Goal: Information Seeking & Learning: Learn about a topic

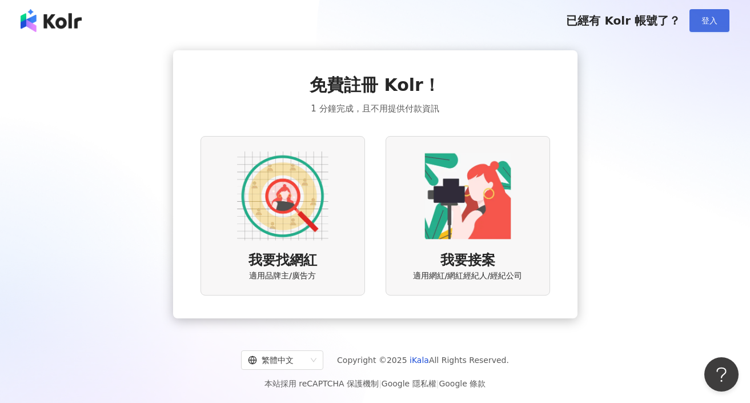
click at [707, 22] on span "登入" at bounding box center [709, 20] width 16 height 9
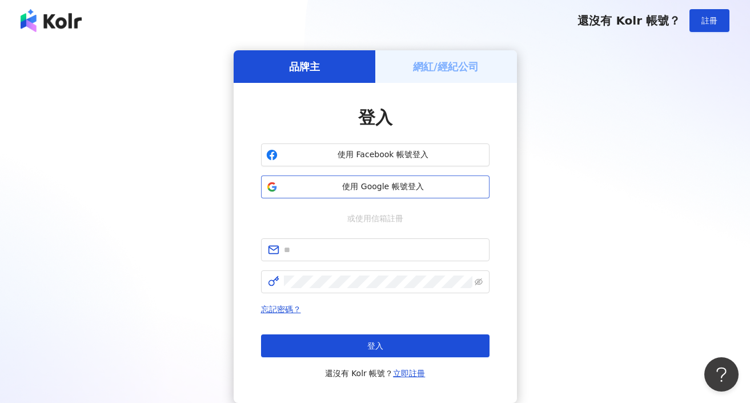
click at [388, 183] on span "使用 Google 帳號登入" at bounding box center [383, 186] width 202 height 11
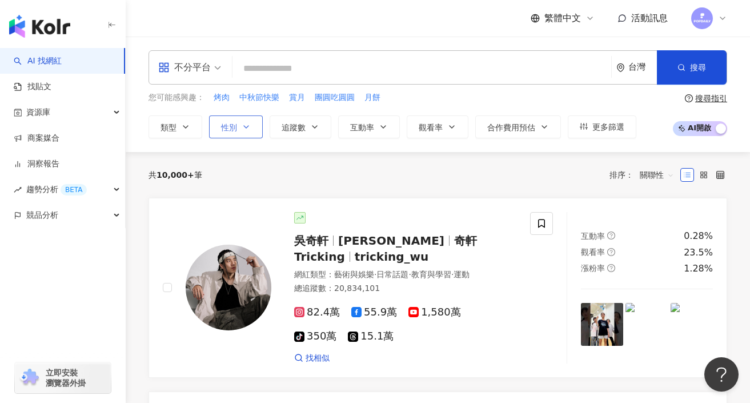
click at [244, 124] on icon "button" at bounding box center [246, 126] width 9 height 9
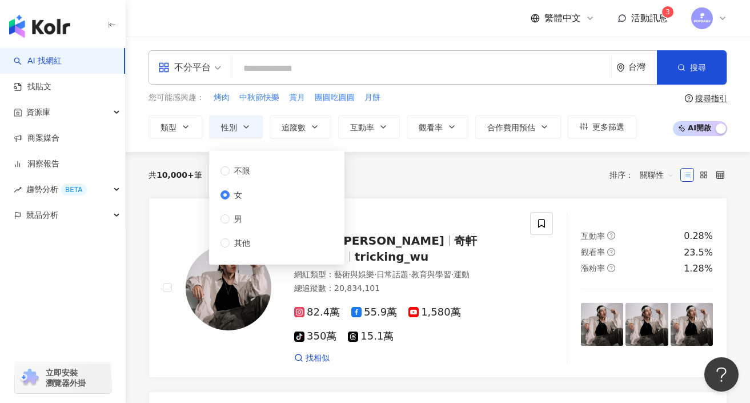
click at [183, 66] on div "不分平台" at bounding box center [184, 67] width 53 height 18
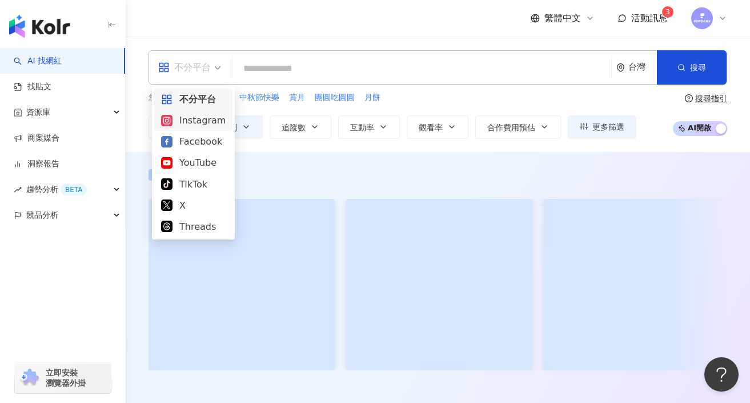
click at [185, 125] on div "Instagram" at bounding box center [193, 120] width 65 height 14
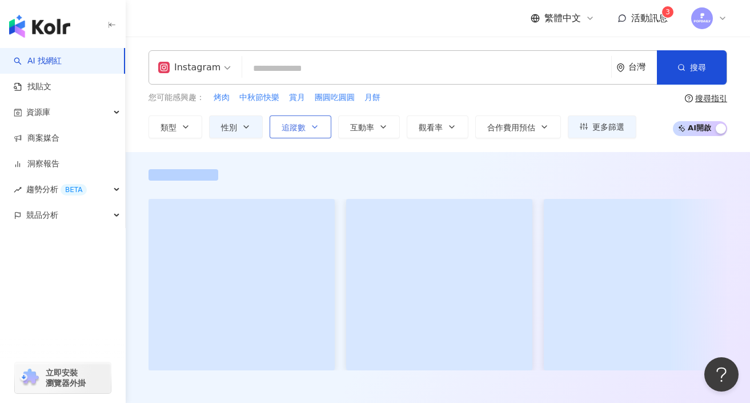
click at [291, 133] on button "追蹤數" at bounding box center [300, 126] width 62 height 23
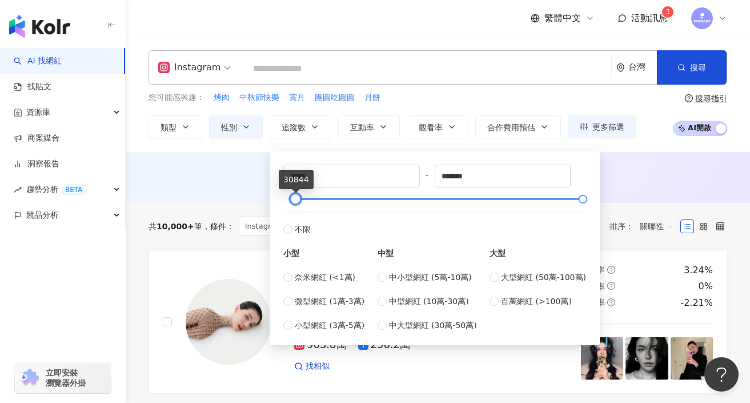
drag, startPoint x: 289, startPoint y: 200, endPoint x: 298, endPoint y: 200, distance: 9.1
click at [298, 200] on div at bounding box center [295, 199] width 6 height 6
type input "*****"
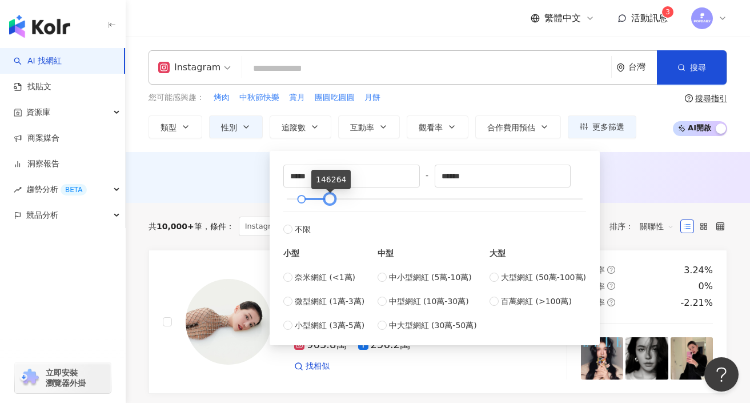
type input "******"
drag, startPoint x: 317, startPoint y: 198, endPoint x: 329, endPoint y: 198, distance: 12.6
click at [329, 198] on div at bounding box center [328, 199] width 6 height 6
click at [251, 187] on div "AI 推薦 ： 無結果，請嘗試搜尋其他語言關鍵字或條件" at bounding box center [438, 179] width 624 height 21
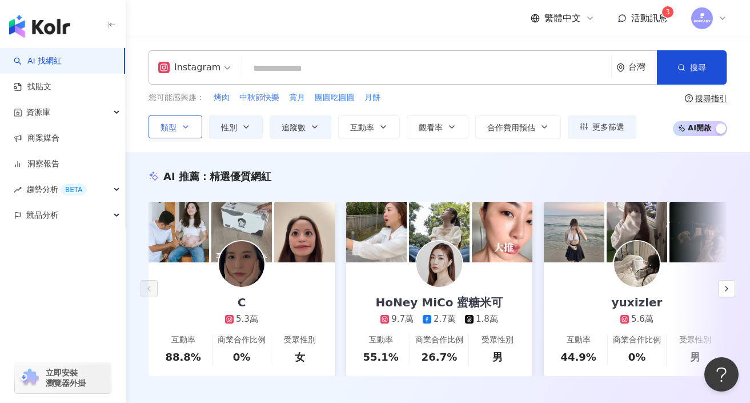
click at [164, 132] on button "類型" at bounding box center [175, 126] width 54 height 23
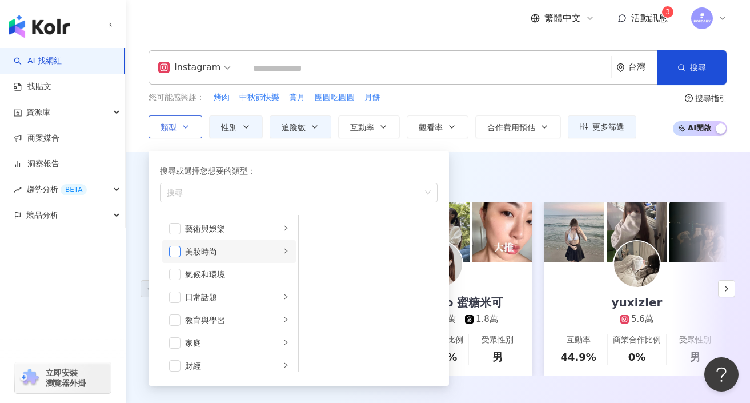
click at [178, 254] on span "button" at bounding box center [174, 251] width 11 height 11
click at [176, 301] on span "button" at bounding box center [174, 296] width 11 height 11
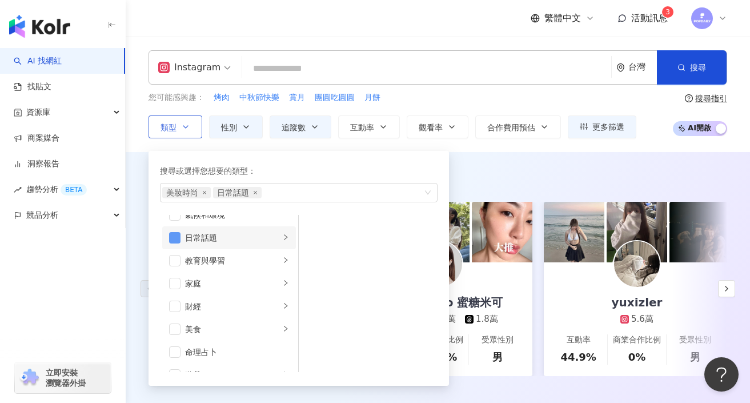
scroll to position [61, 0]
click at [175, 285] on span "button" at bounding box center [174, 281] width 11 height 11
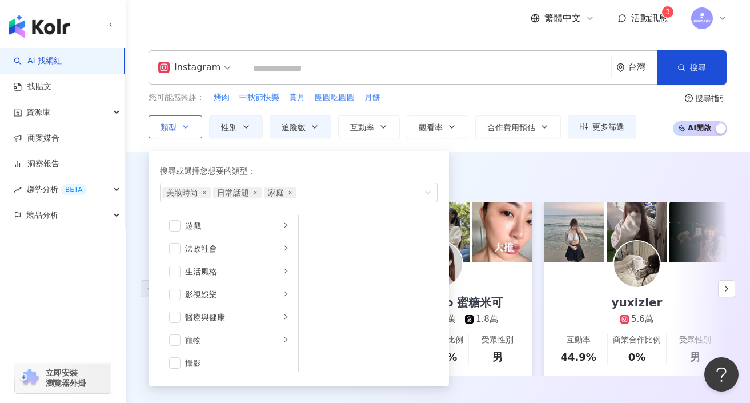
scroll to position [220, 0]
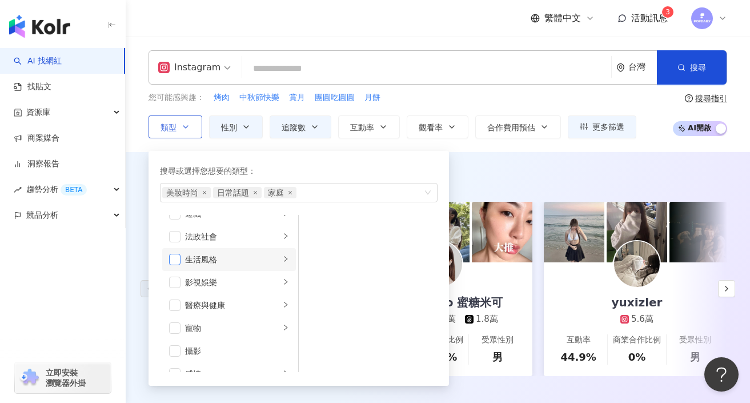
click at [174, 258] on span "button" at bounding box center [174, 259] width 11 height 11
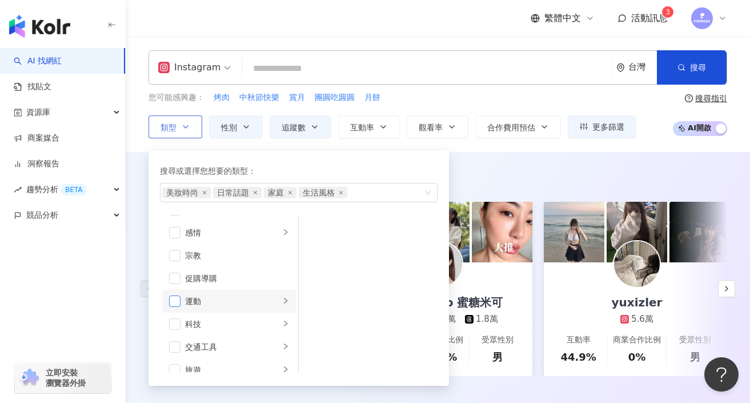
click at [175, 303] on span "button" at bounding box center [174, 300] width 11 height 11
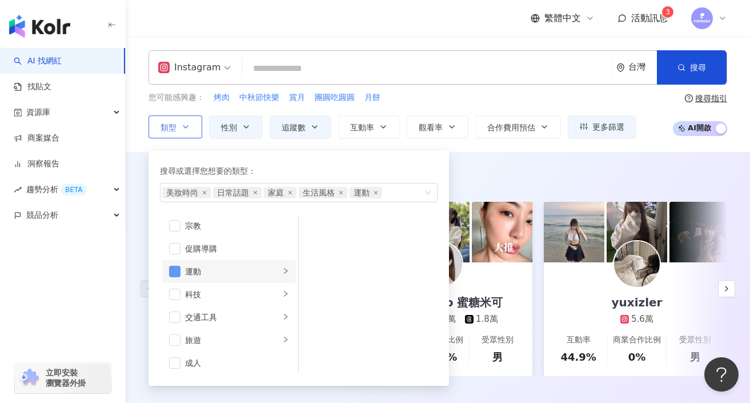
scroll to position [396, 0]
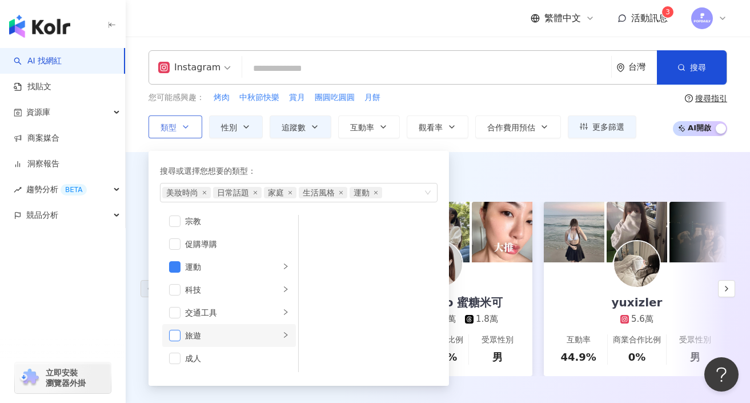
click at [178, 336] on span "button" at bounding box center [174, 334] width 11 height 11
click at [507, 160] on div "AI 推薦 ： 精選優質網紅 C 5.3萬 互動率 88.8% 商業合作比例 0% 受眾性別 女 HoNey MiCo 蜜糖米可 9.7萬 2.7萬 1.8萬…" at bounding box center [438, 284] width 624 height 265
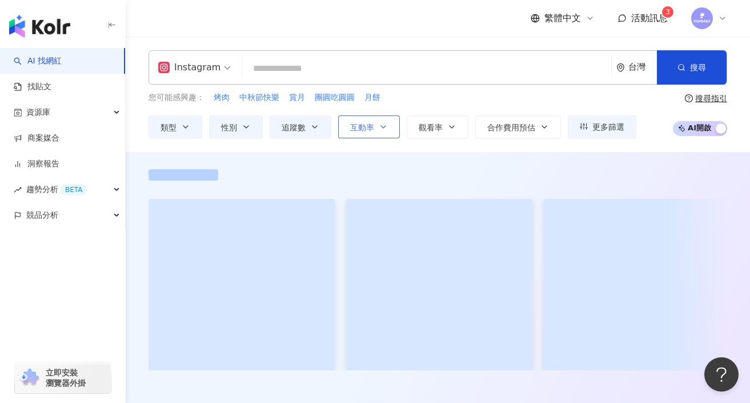
click at [367, 117] on button "互動率" at bounding box center [369, 126] width 62 height 23
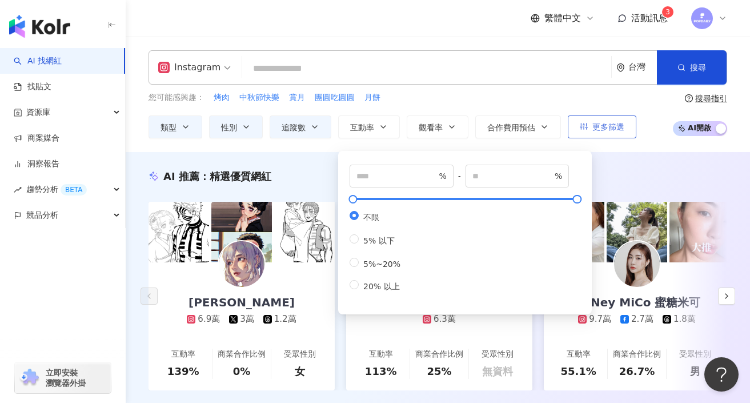
click at [608, 128] on span "更多篩選" at bounding box center [608, 126] width 32 height 9
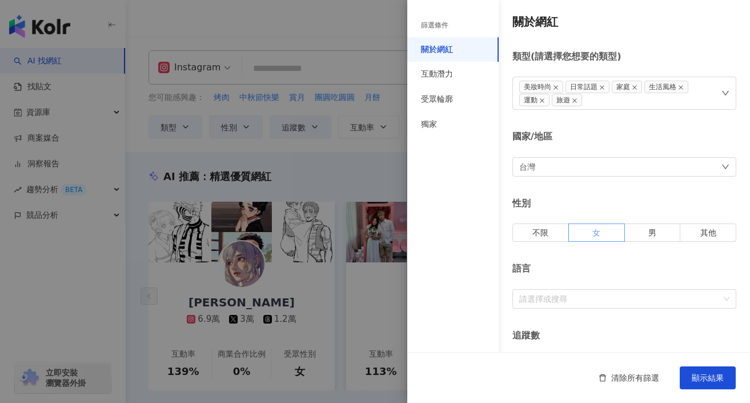
click at [597, 233] on span "女" at bounding box center [596, 232] width 8 height 9
click at [443, 100] on div "受眾輪廓" at bounding box center [437, 99] width 32 height 11
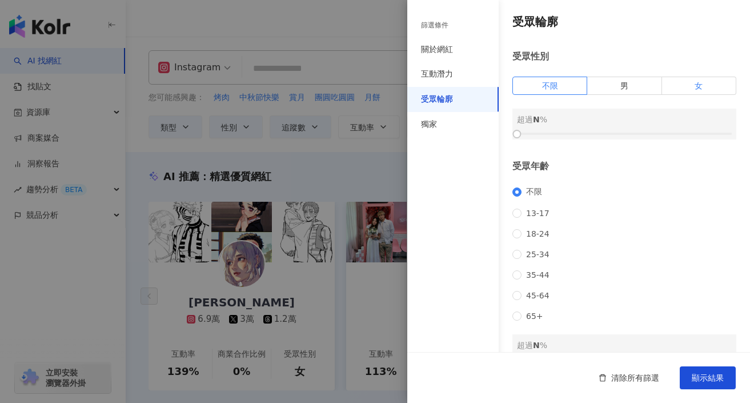
click at [693, 83] on label "女" at bounding box center [699, 86] width 74 height 18
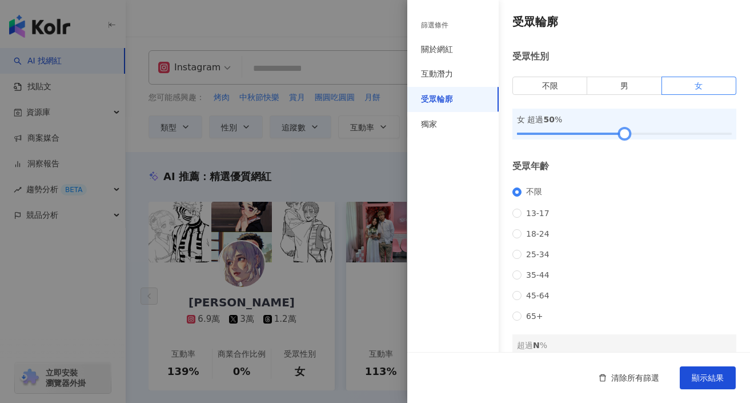
drag, startPoint x: 517, startPoint y: 138, endPoint x: 625, endPoint y: 136, distance: 107.9
click at [625, 136] on div at bounding box center [624, 134] width 6 height 6
click at [701, 374] on span "顯示結果" at bounding box center [707, 377] width 32 height 9
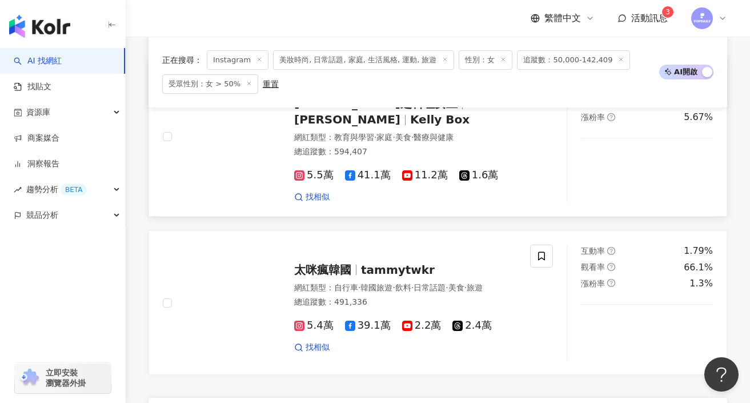
scroll to position [2175, 0]
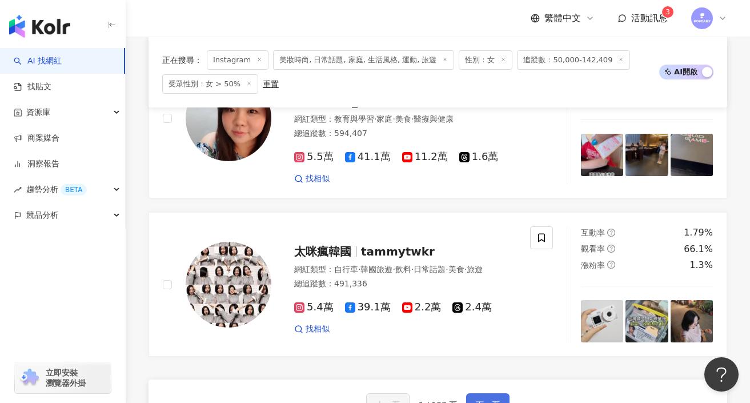
click at [495, 400] on span "下一頁" at bounding box center [488, 404] width 24 height 9
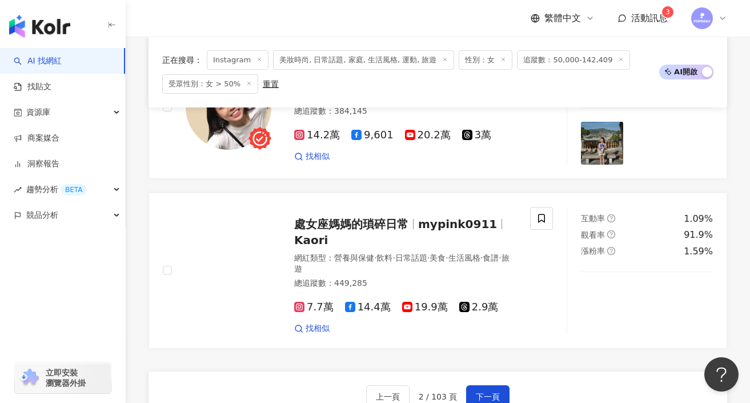
scroll to position [2263, 0]
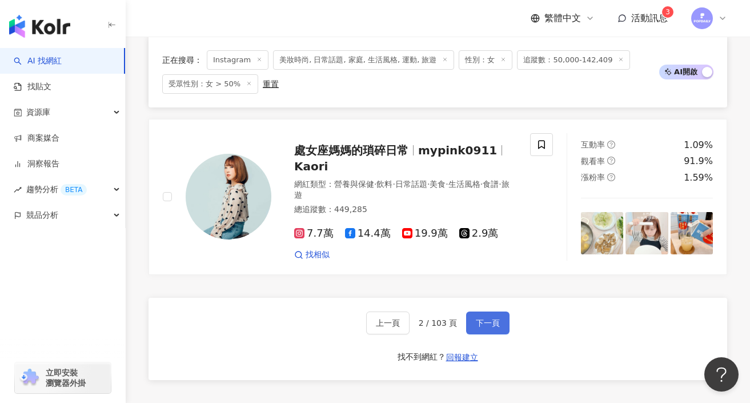
click at [478, 318] on span "下一頁" at bounding box center [488, 322] width 24 height 9
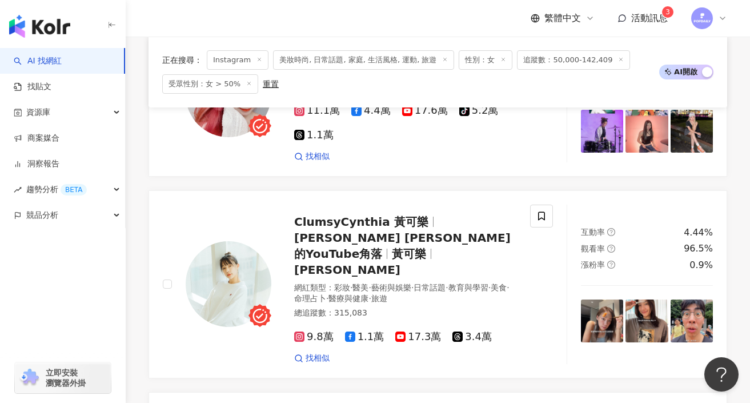
scroll to position [871, 0]
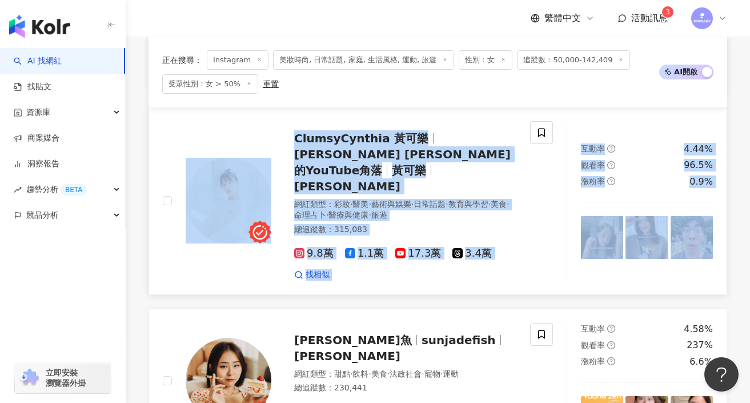
click at [453, 269] on div "找相似" at bounding box center [405, 274] width 222 height 11
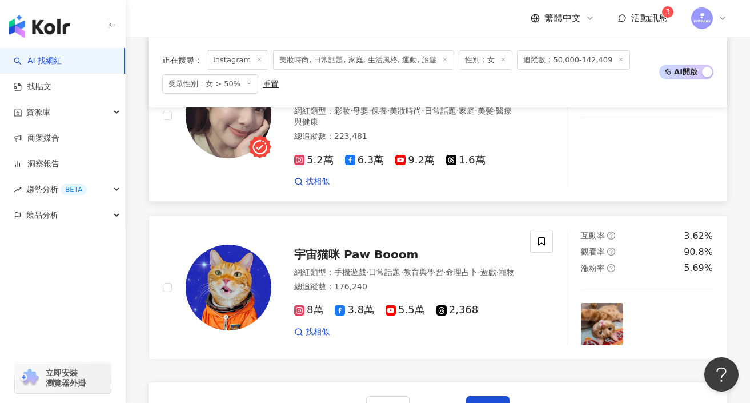
scroll to position [2142, 0]
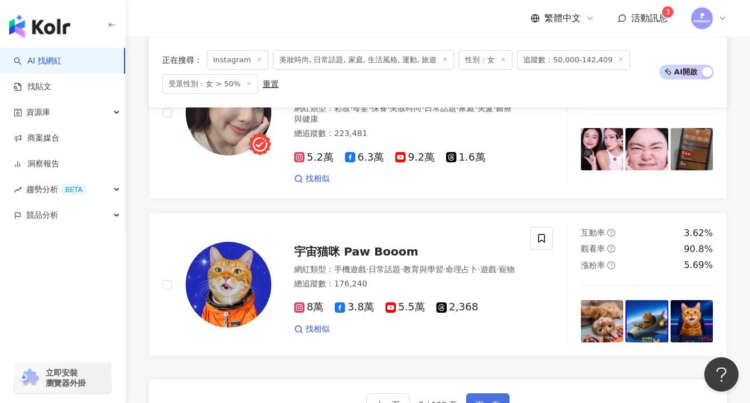
click at [484, 393] on button "下一頁" at bounding box center [487, 404] width 43 height 23
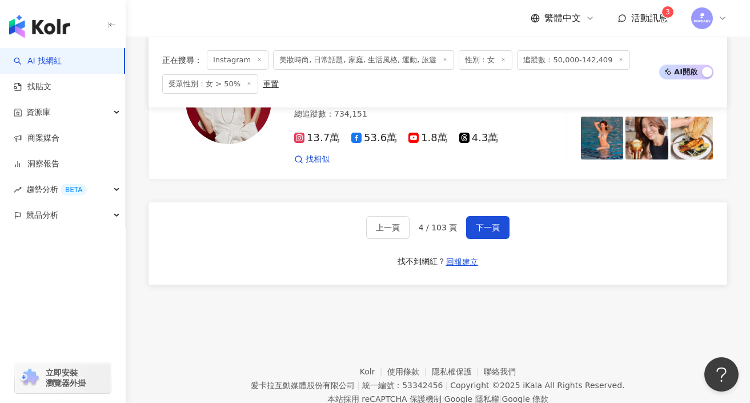
scroll to position [2240, 0]
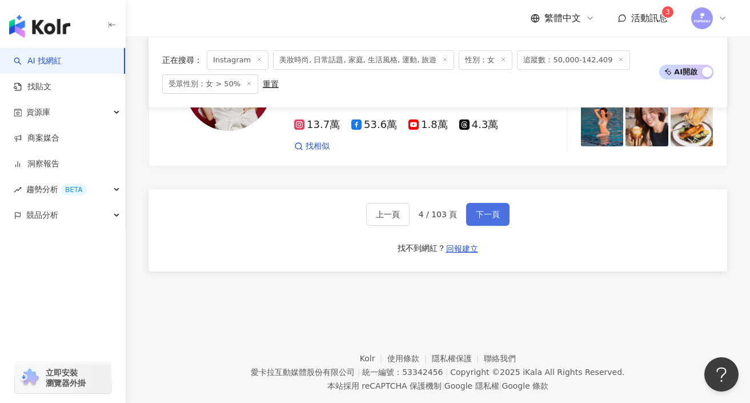
click at [480, 203] on button "下一頁" at bounding box center [487, 214] width 43 height 23
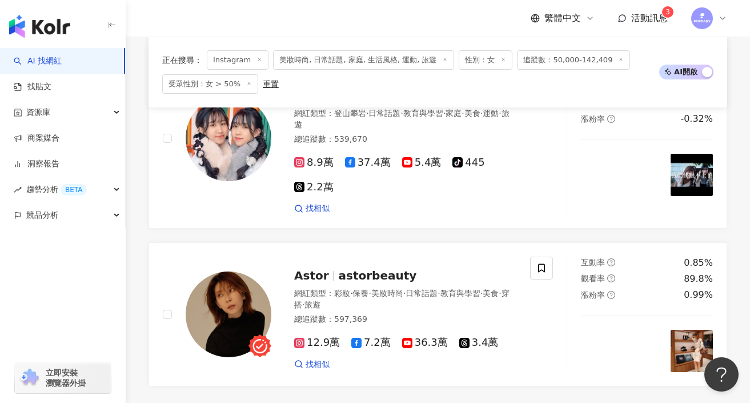
scroll to position [2256, 0]
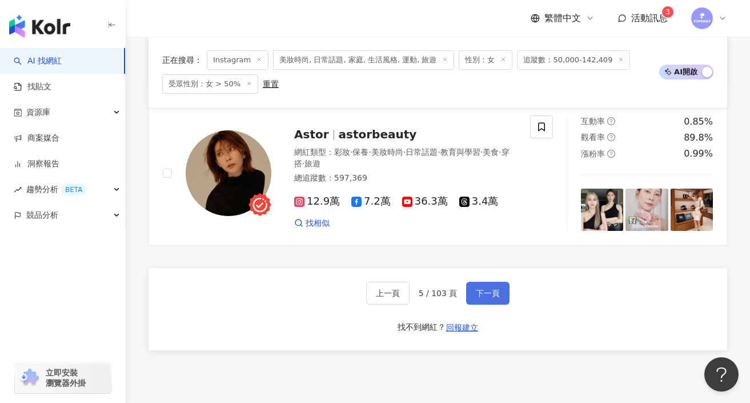
click at [466, 281] on button "下一頁" at bounding box center [487, 292] width 43 height 23
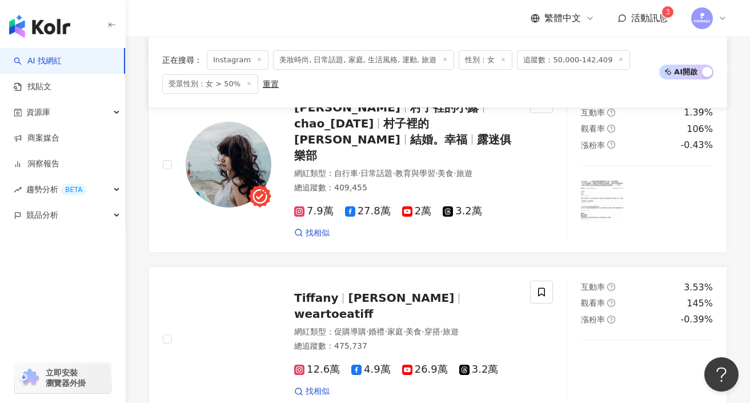
scroll to position [2123, 0]
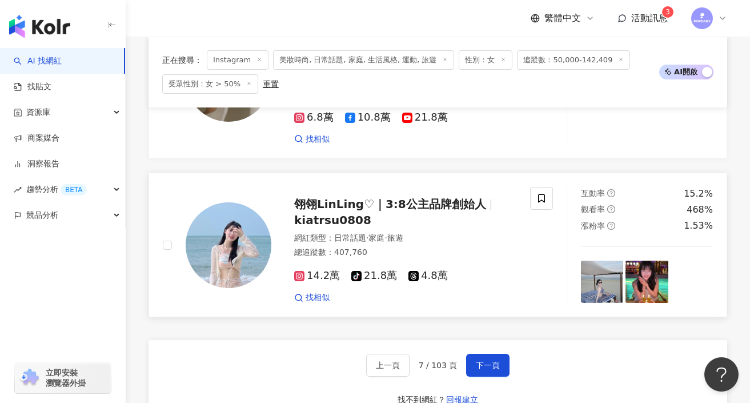
scroll to position [2152, 0]
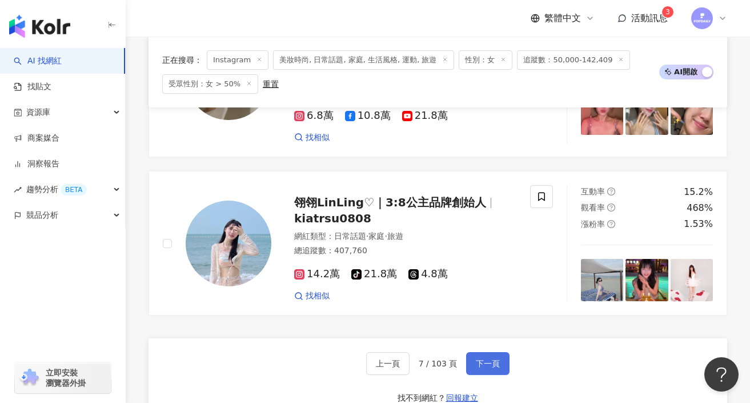
click at [483, 359] on span "下一頁" at bounding box center [488, 363] width 24 height 9
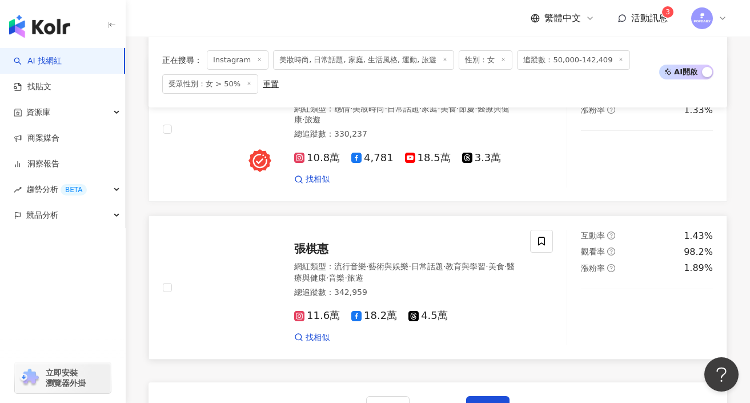
scroll to position [2216, 0]
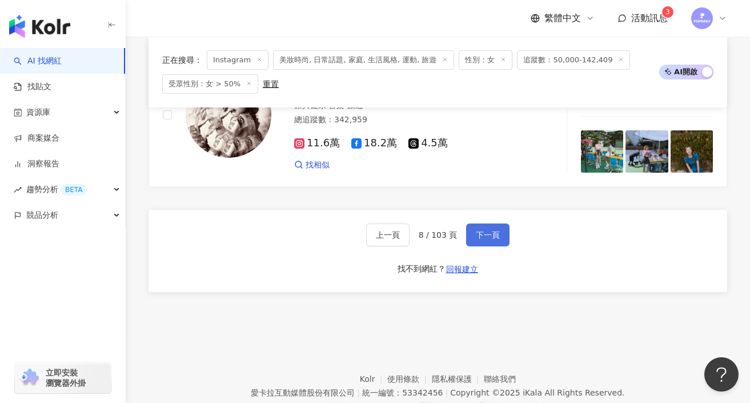
click at [488, 230] on span "下一頁" at bounding box center [488, 234] width 24 height 9
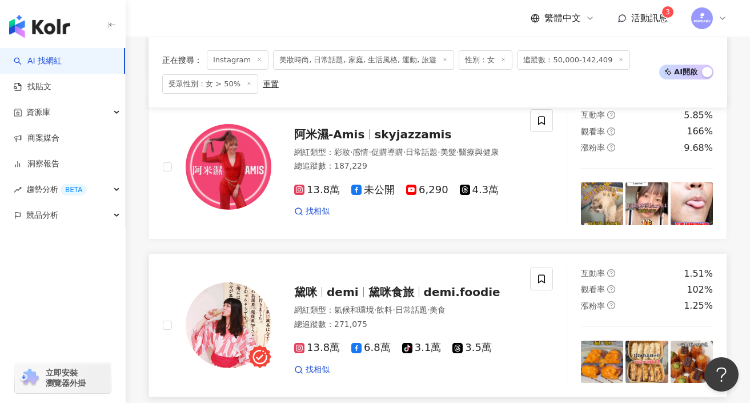
scroll to position [2089, 0]
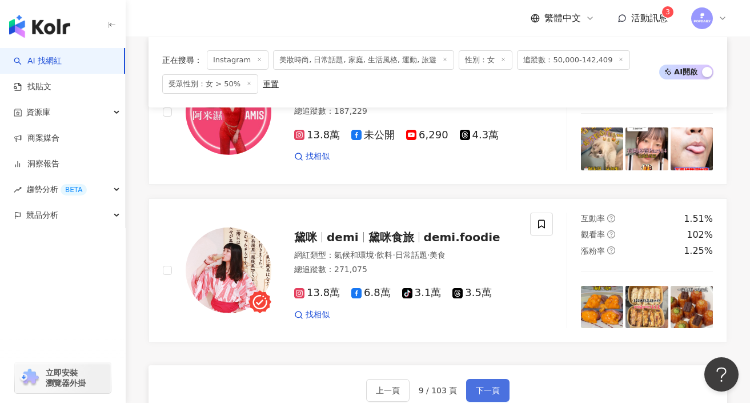
click at [492, 385] on span "下一頁" at bounding box center [488, 389] width 24 height 9
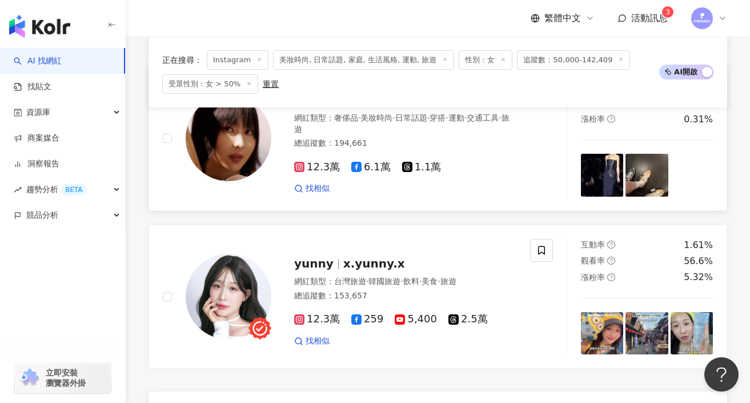
scroll to position [2078, 0]
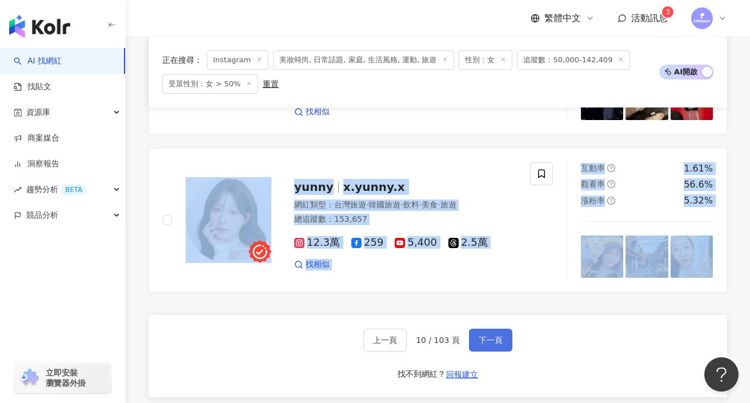
click at [498, 335] on span "下一頁" at bounding box center [490, 339] width 24 height 9
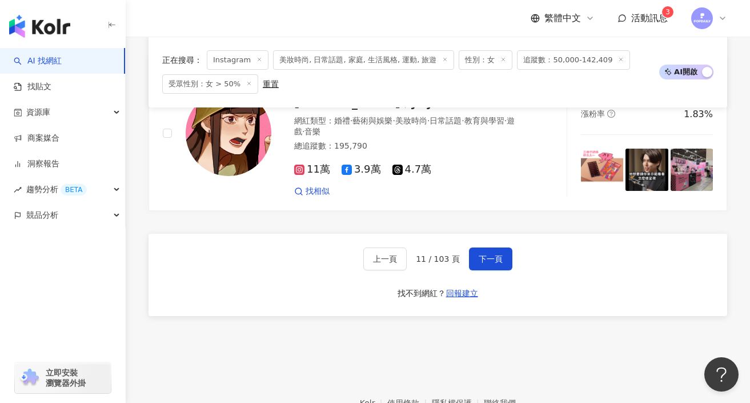
scroll to position [2243, 0]
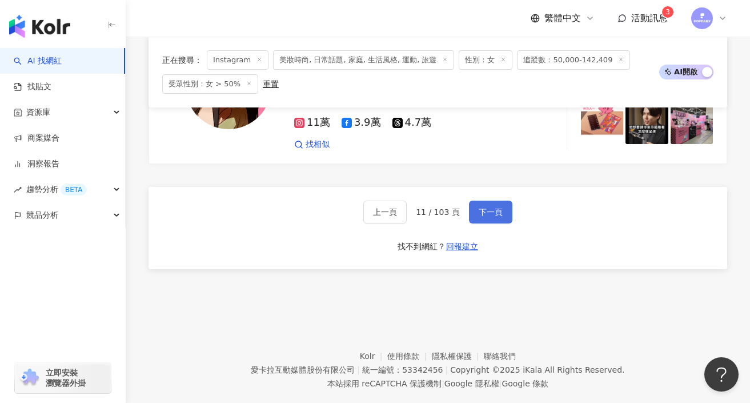
click at [501, 200] on button "下一頁" at bounding box center [490, 211] width 43 height 23
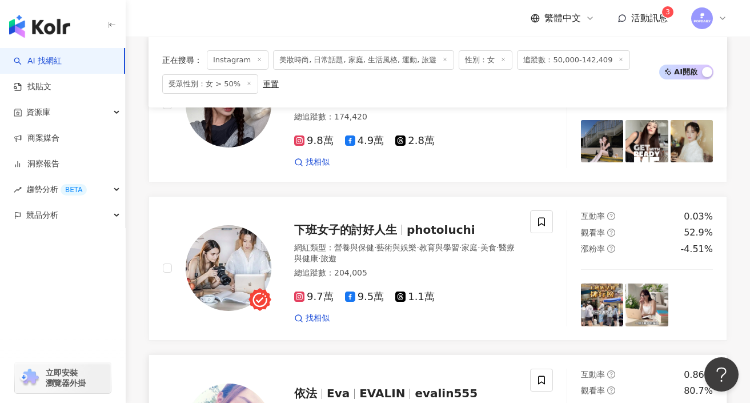
scroll to position [2084, 0]
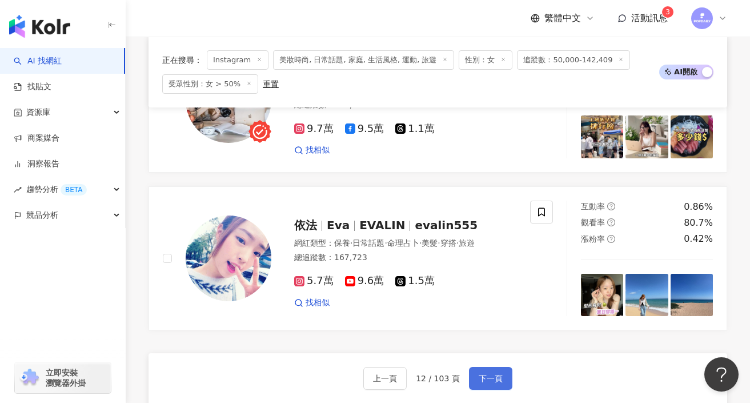
click at [470, 367] on button "下一頁" at bounding box center [490, 378] width 43 height 23
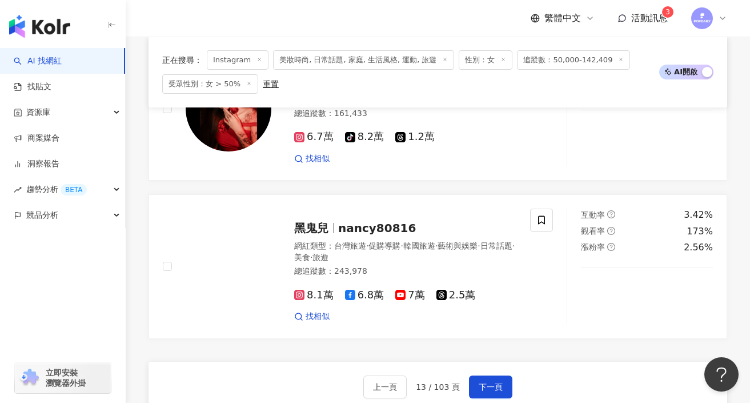
scroll to position [2075, 0]
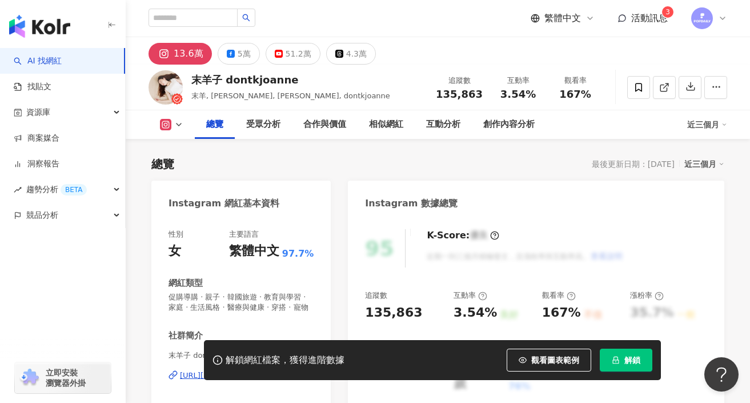
click at [263, 370] on div "https://www.instagram.com/dontkjoanne/" at bounding box center [221, 375] width 83 height 10
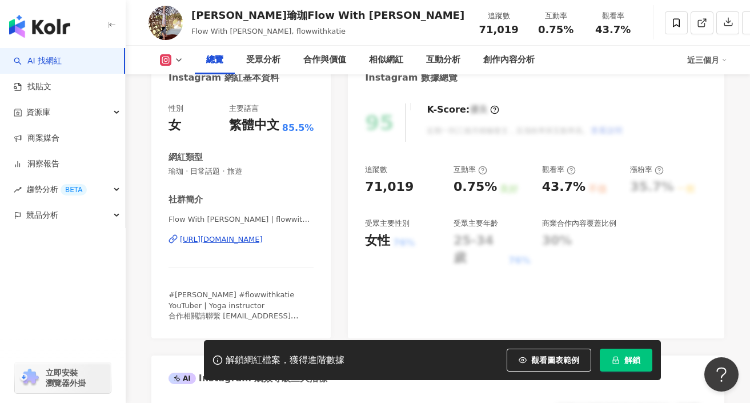
click at [232, 244] on div "https://www.instagram.com/flowwithkatie/" at bounding box center [221, 239] width 83 height 10
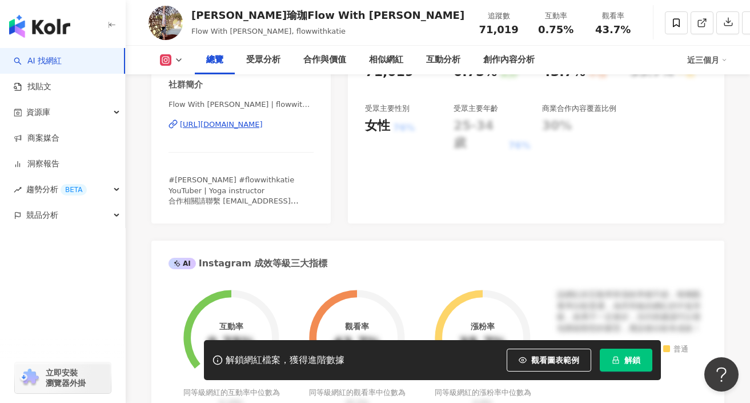
scroll to position [396, 0]
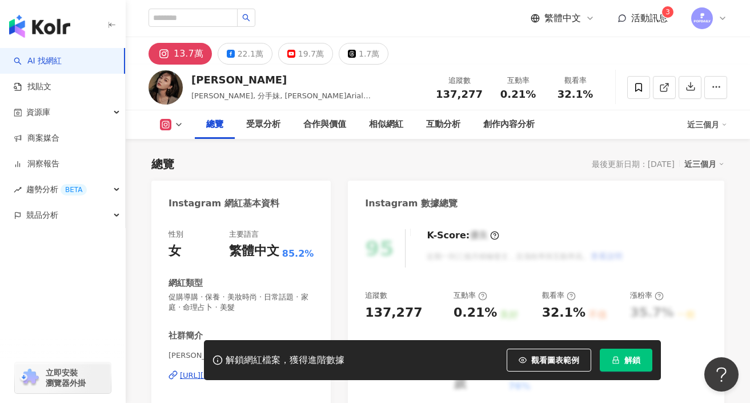
scroll to position [118, 0]
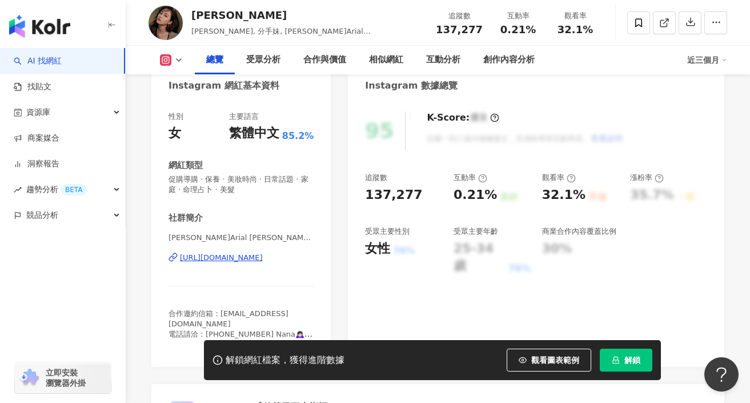
click at [248, 260] on div "[URL][DOMAIN_NAME]" at bounding box center [221, 257] width 83 height 10
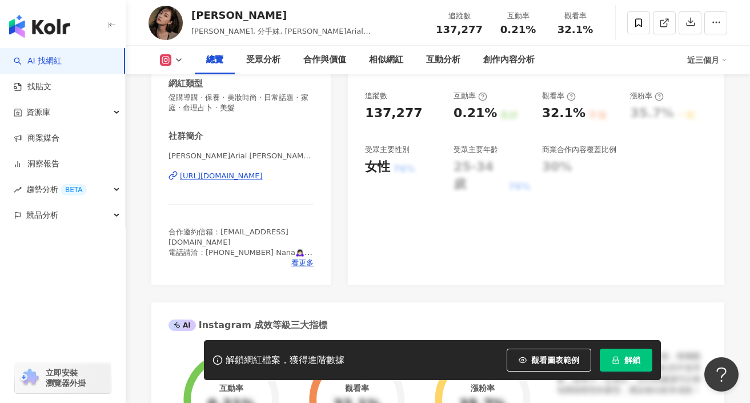
scroll to position [0, 0]
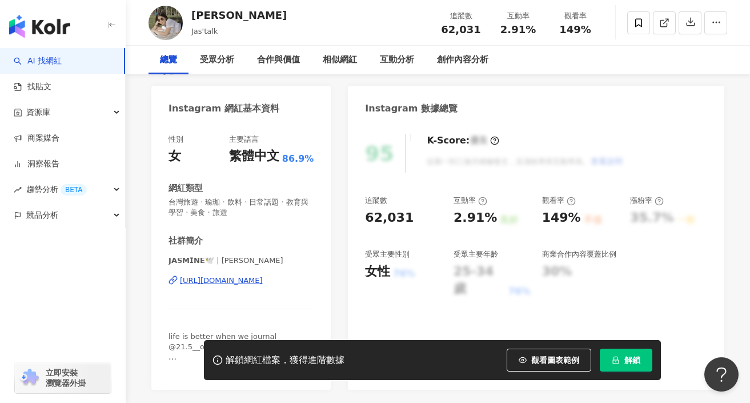
scroll to position [129, 0]
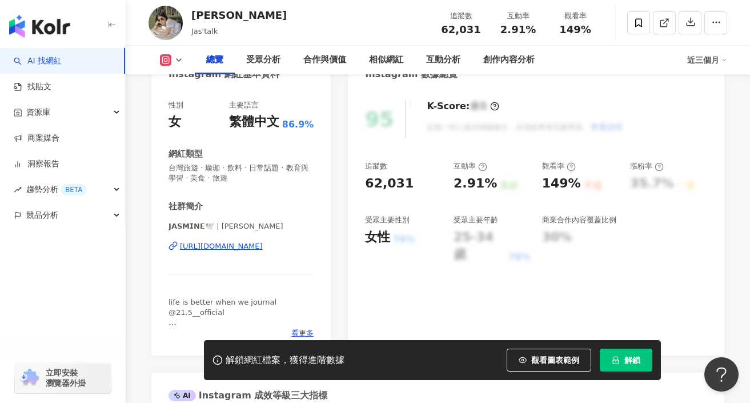
click at [234, 246] on div "https://www.instagram.com/jasschatz/" at bounding box center [221, 246] width 83 height 10
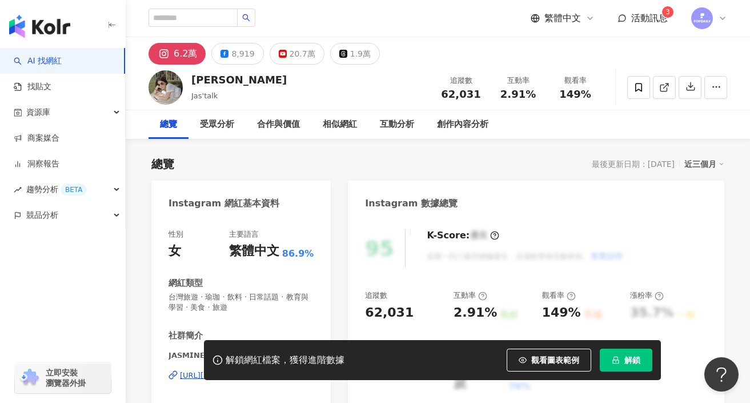
scroll to position [118, 0]
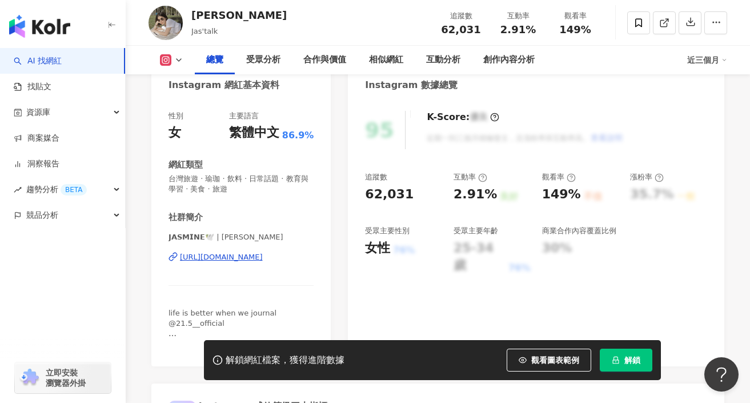
click at [220, 254] on div "https://www.instagram.com/jasschatz/" at bounding box center [221, 257] width 83 height 10
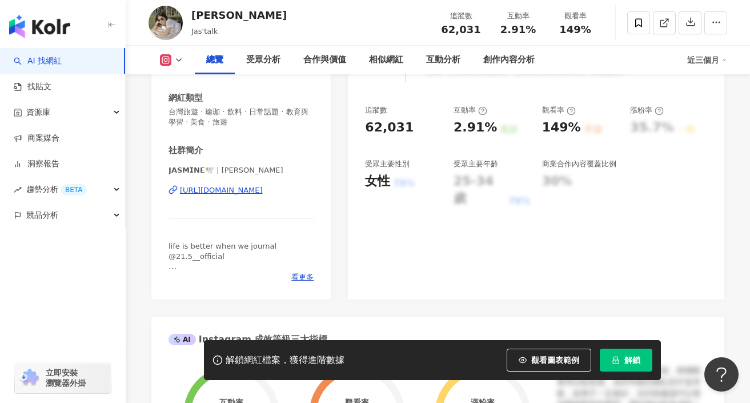
click at [244, 192] on div "https://www.instagram.com/jasschatz/" at bounding box center [221, 190] width 83 height 10
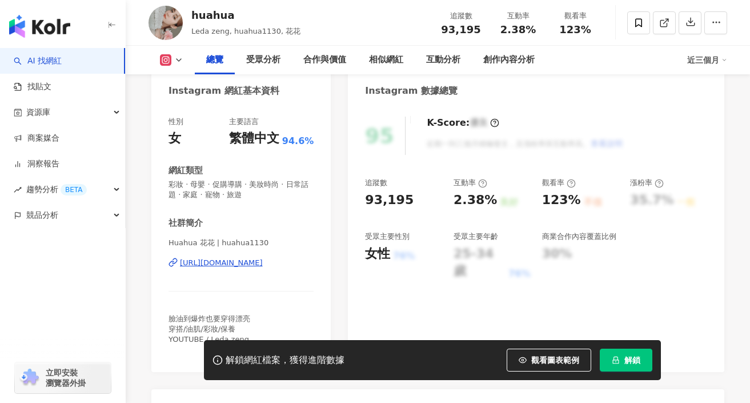
click at [223, 263] on div "https://www.instagram.com/huahua1130/" at bounding box center [221, 263] width 83 height 10
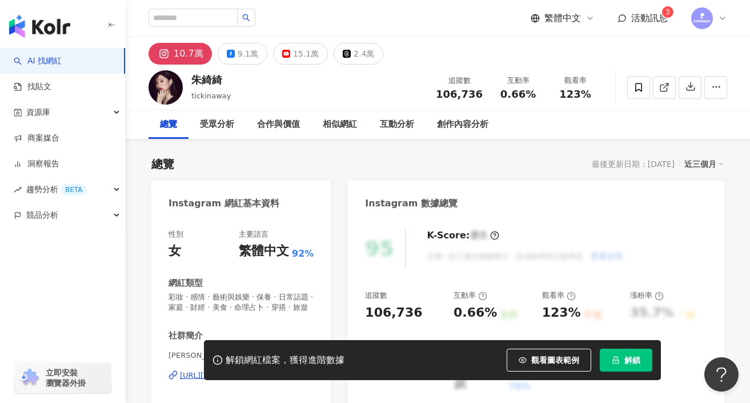
scroll to position [111, 0]
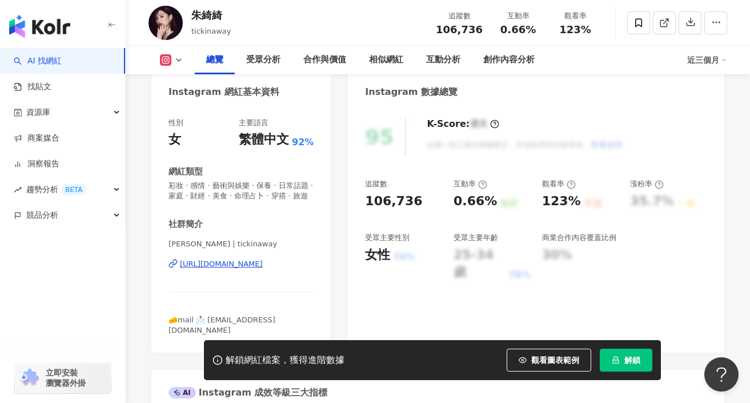
click at [224, 266] on div "[URL][DOMAIN_NAME]" at bounding box center [221, 264] width 83 height 10
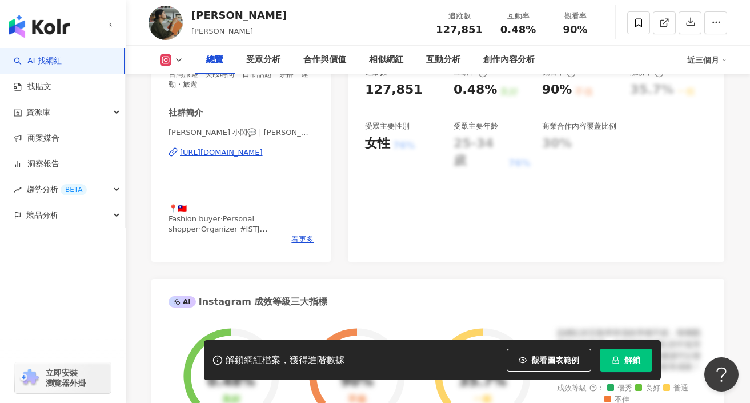
scroll to position [220, 0]
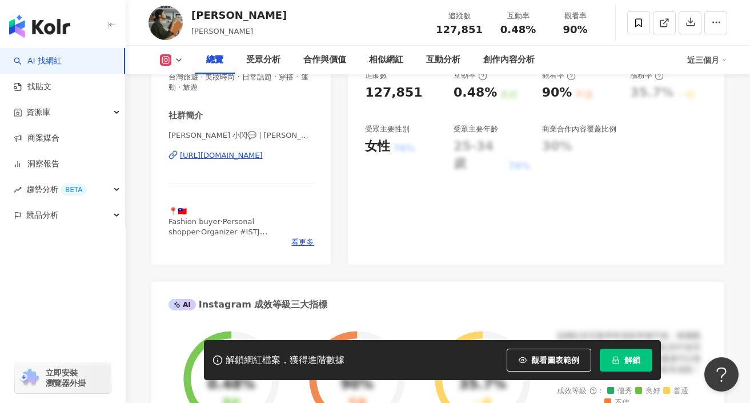
click at [221, 158] on div "[URL][DOMAIN_NAME]" at bounding box center [221, 155] width 83 height 10
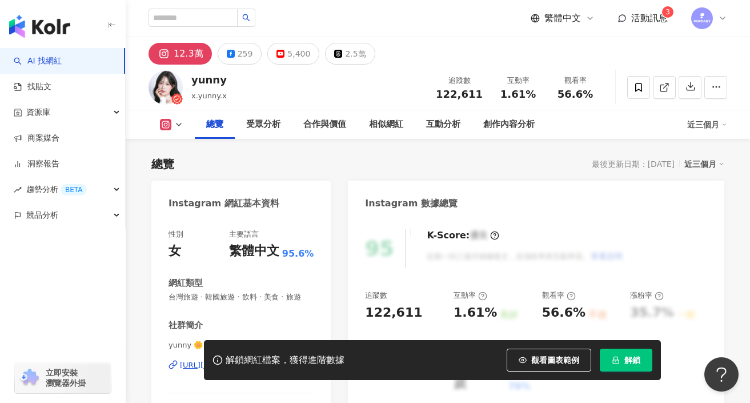
scroll to position [163, 0]
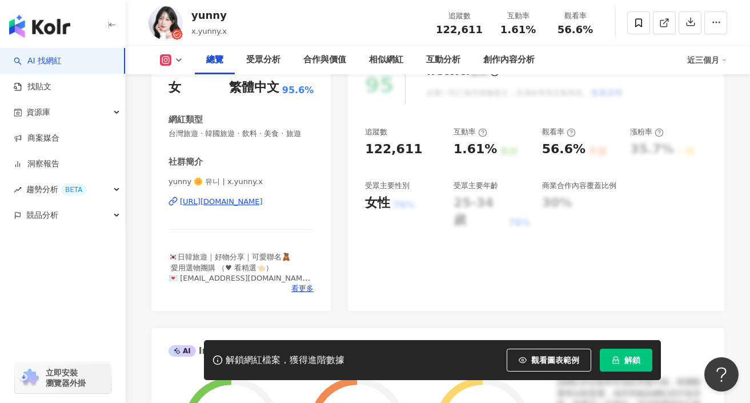
click at [244, 199] on div "[URL][DOMAIN_NAME]" at bounding box center [221, 201] width 83 height 10
